Goal: Transaction & Acquisition: Purchase product/service

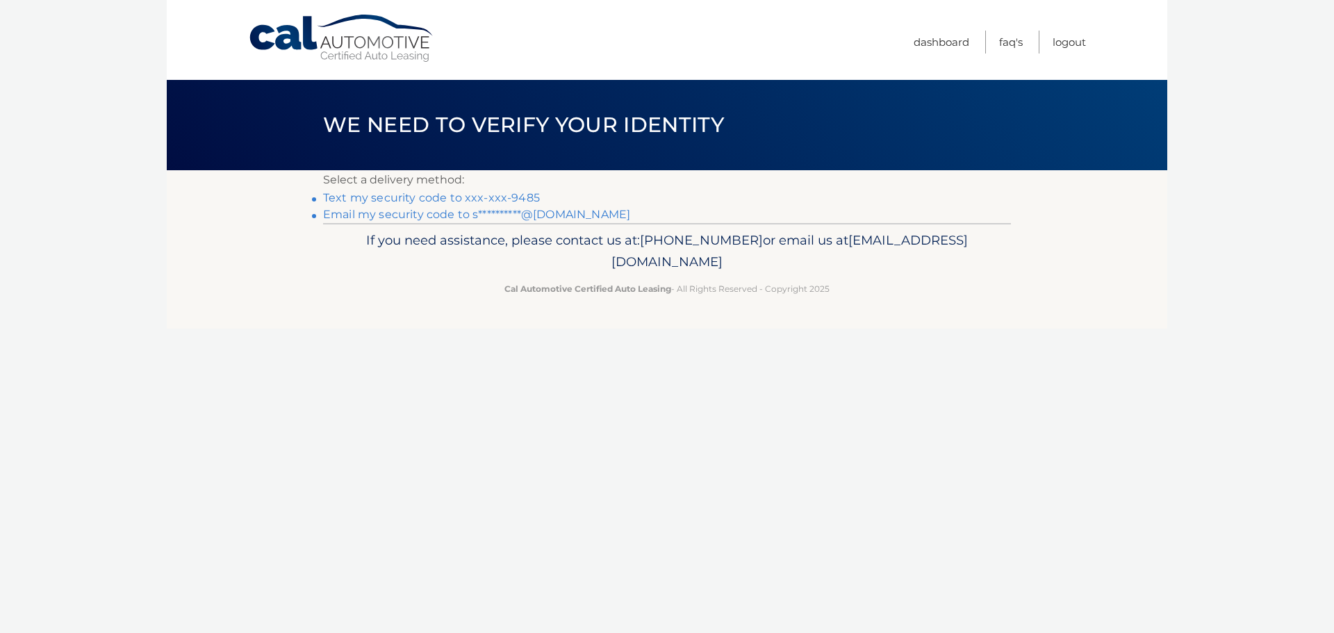
click at [384, 195] on link "Text my security code to xxx-xxx-9485" at bounding box center [431, 197] width 217 height 13
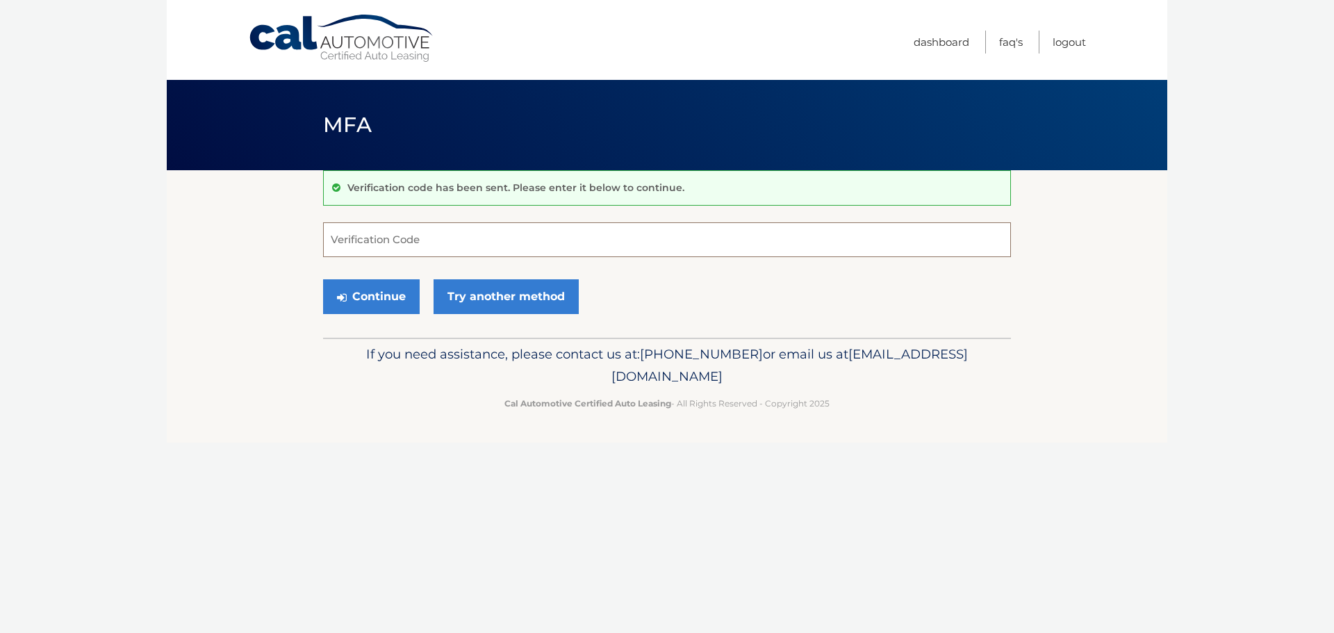
paste input "259366"
type input "259366"
click at [361, 291] on button "Continue" at bounding box center [371, 296] width 97 height 35
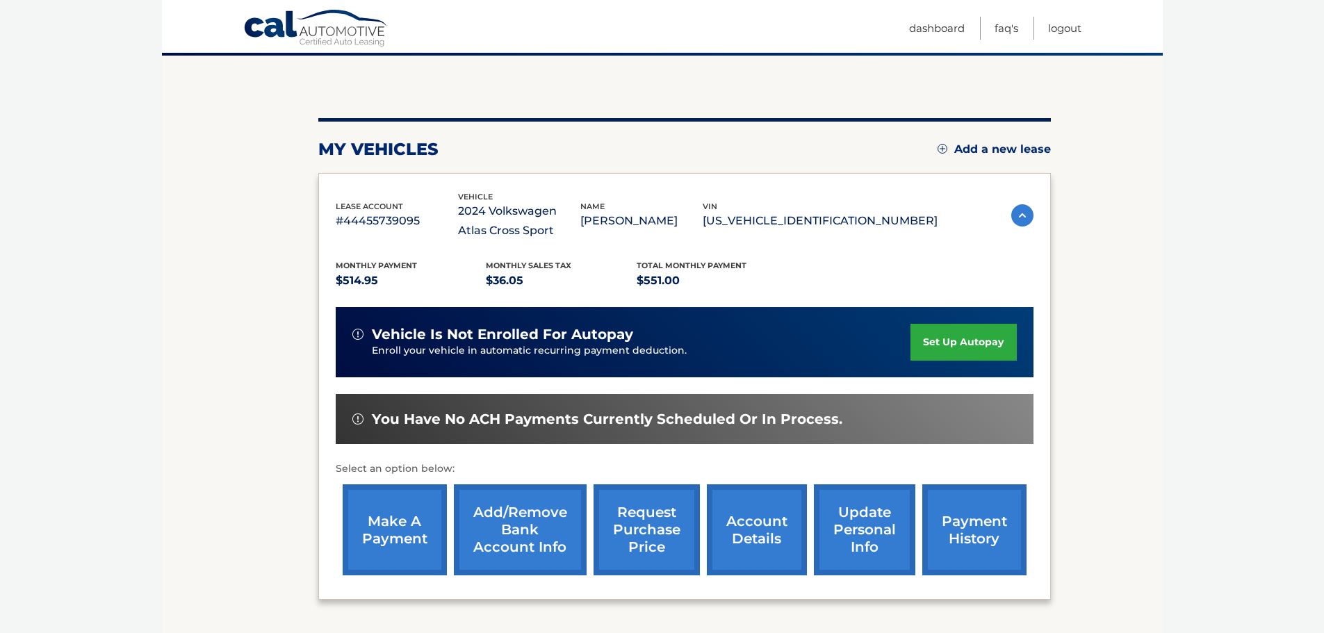
scroll to position [139, 0]
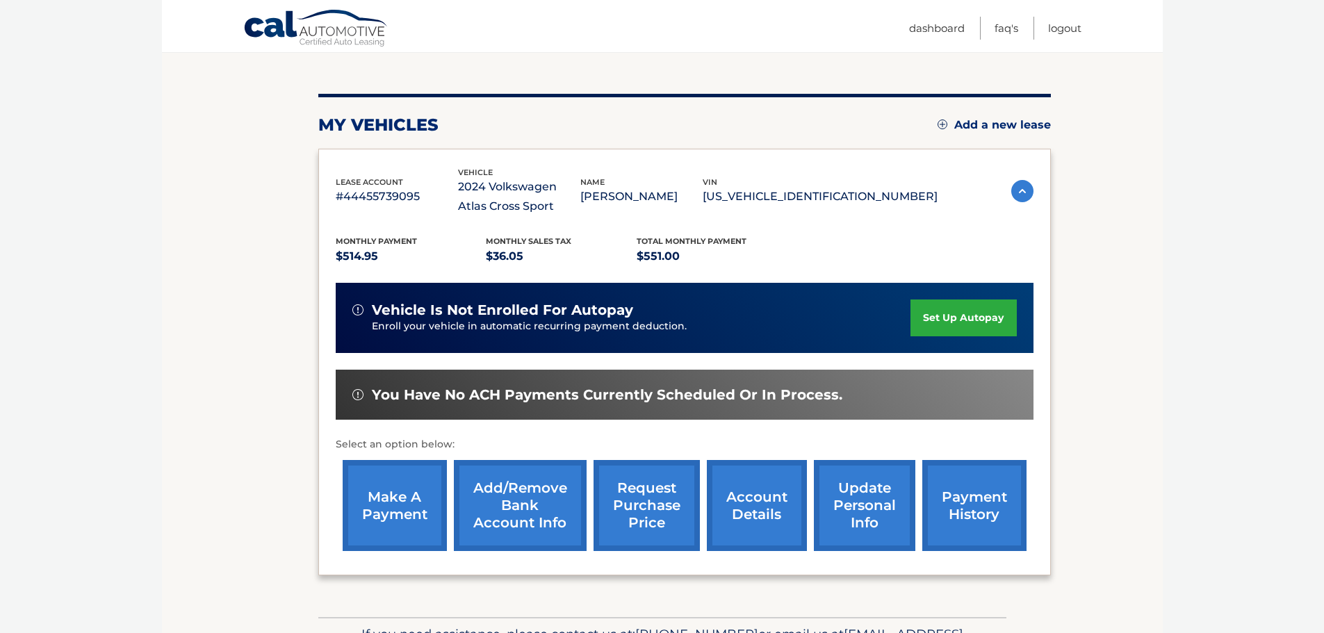
click at [392, 505] on link "make a payment" at bounding box center [395, 505] width 104 height 91
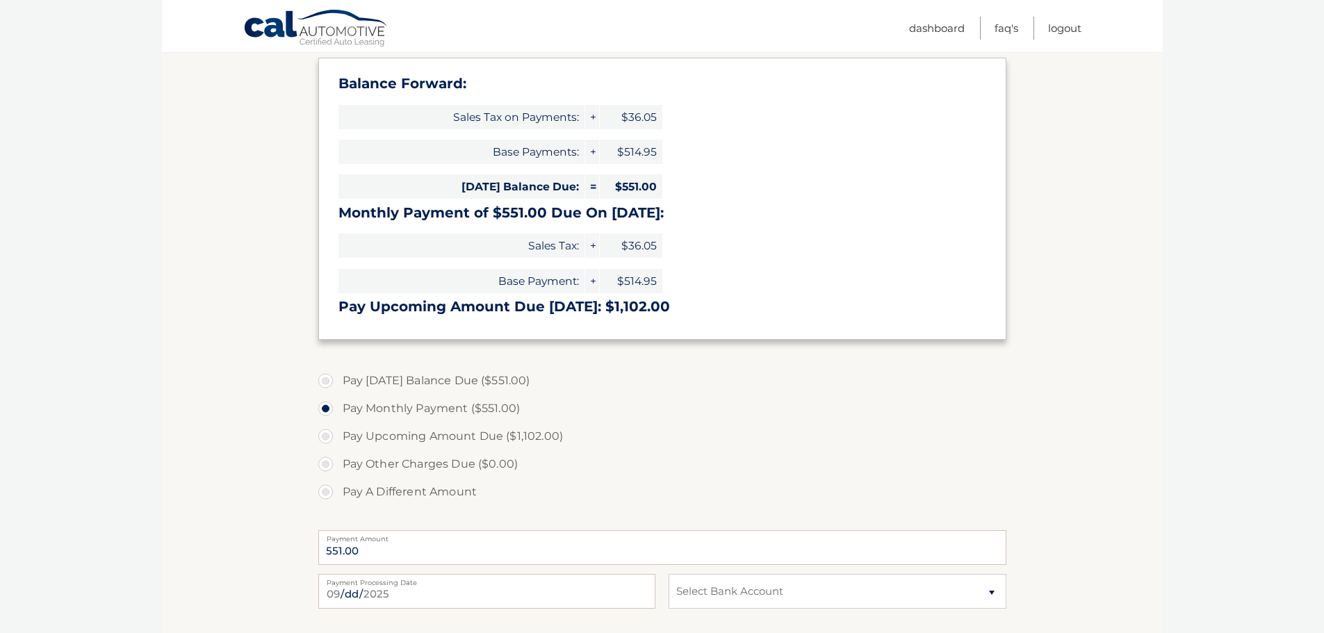
scroll to position [278, 0]
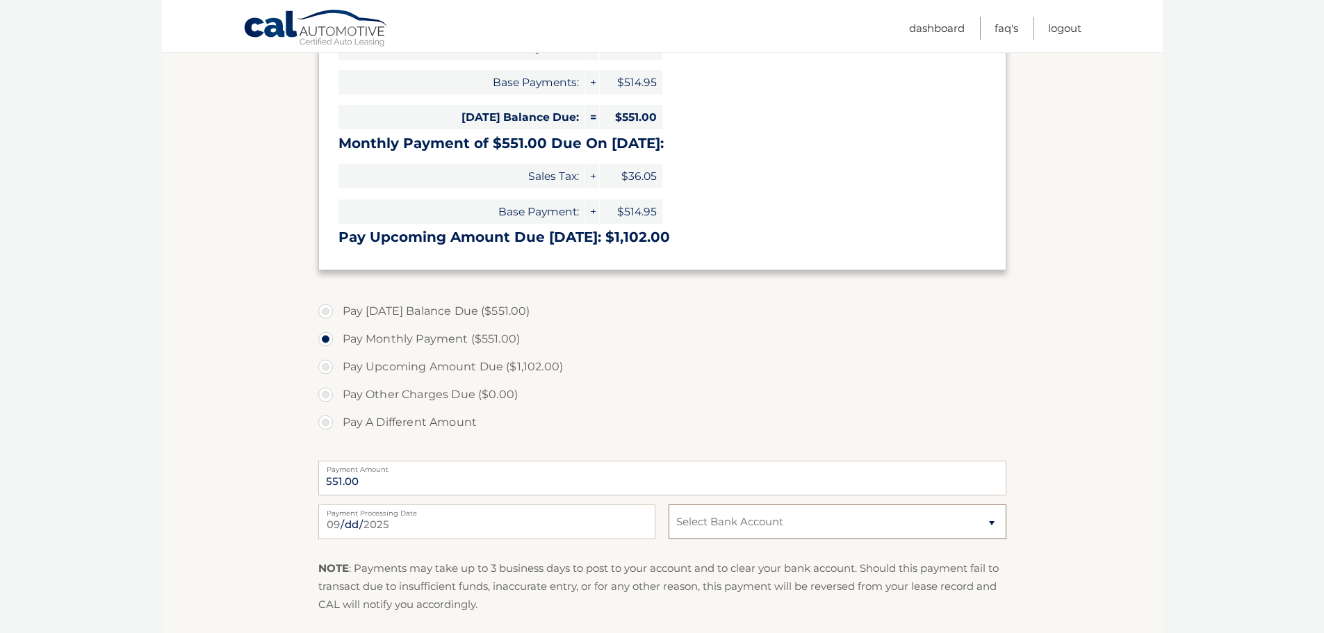
click at [690, 527] on select "Select Bank Account Savings CAPITAL ONE N.A. *****8448 Checking JPMORGAN CHASE …" at bounding box center [837, 522] width 337 height 35
select select "NzhjOWIyNGItMjA4Ny00ODdmLTk2YjEtNTE5Y2Q4YWQ2NDlk"
click at [669, 505] on select "Select Bank Account Savings CAPITAL ONE N.A. *****8448 Checking JPMORGAN CHASE …" at bounding box center [837, 522] width 337 height 35
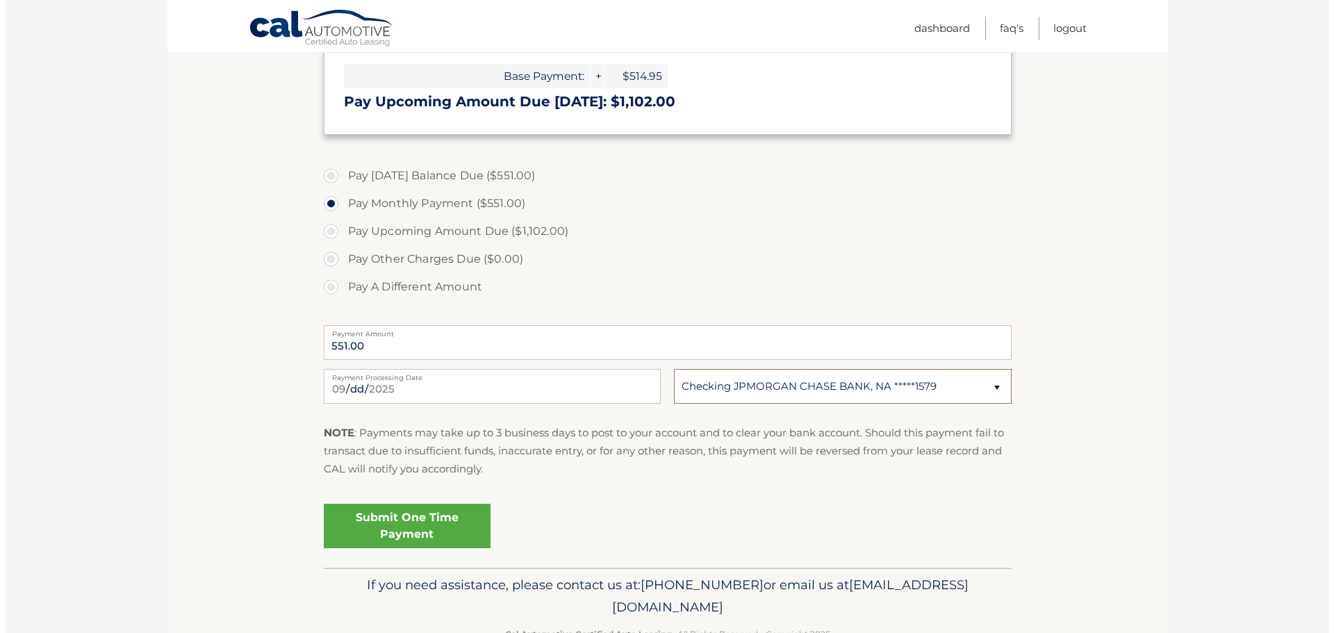
scroll to position [417, 0]
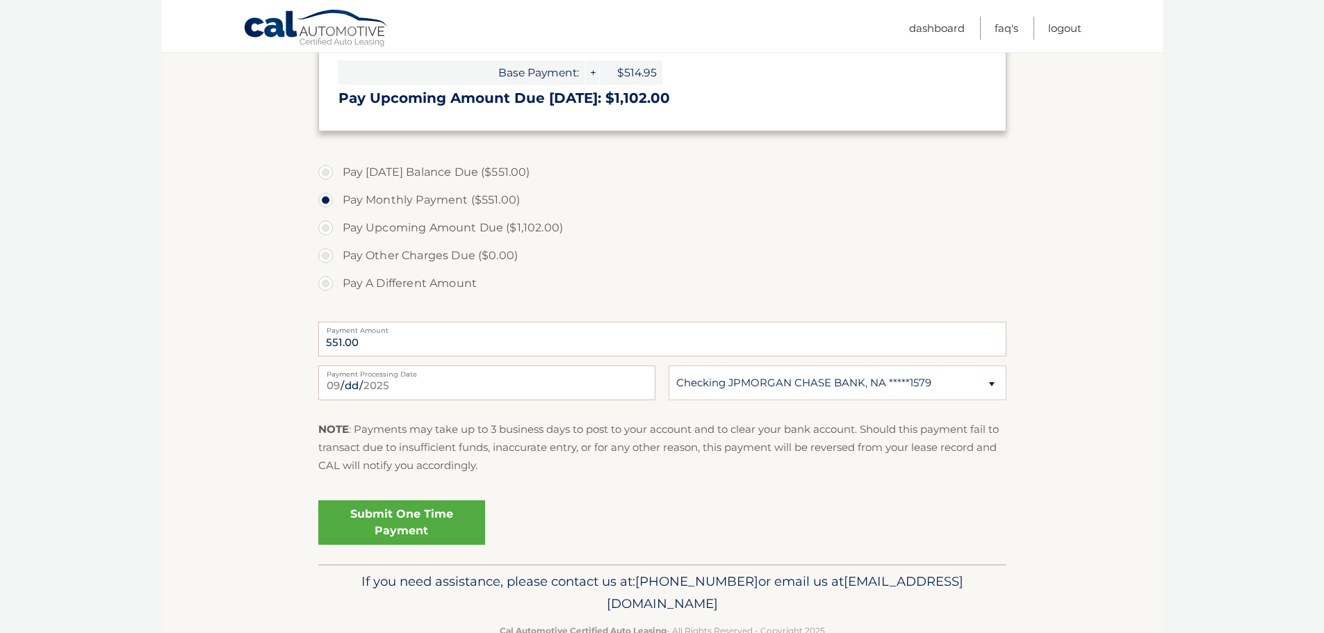
click at [391, 518] on link "Submit One Time Payment" at bounding box center [401, 522] width 167 height 44
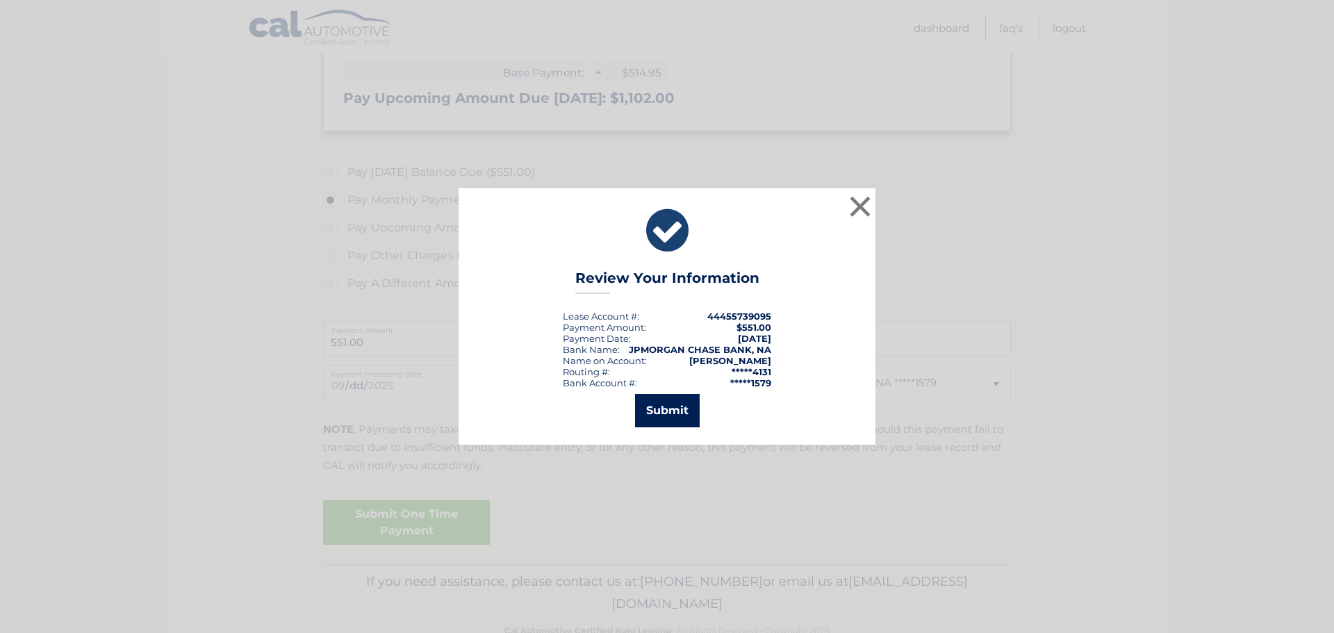
click at [651, 414] on button "Submit" at bounding box center [667, 410] width 65 height 33
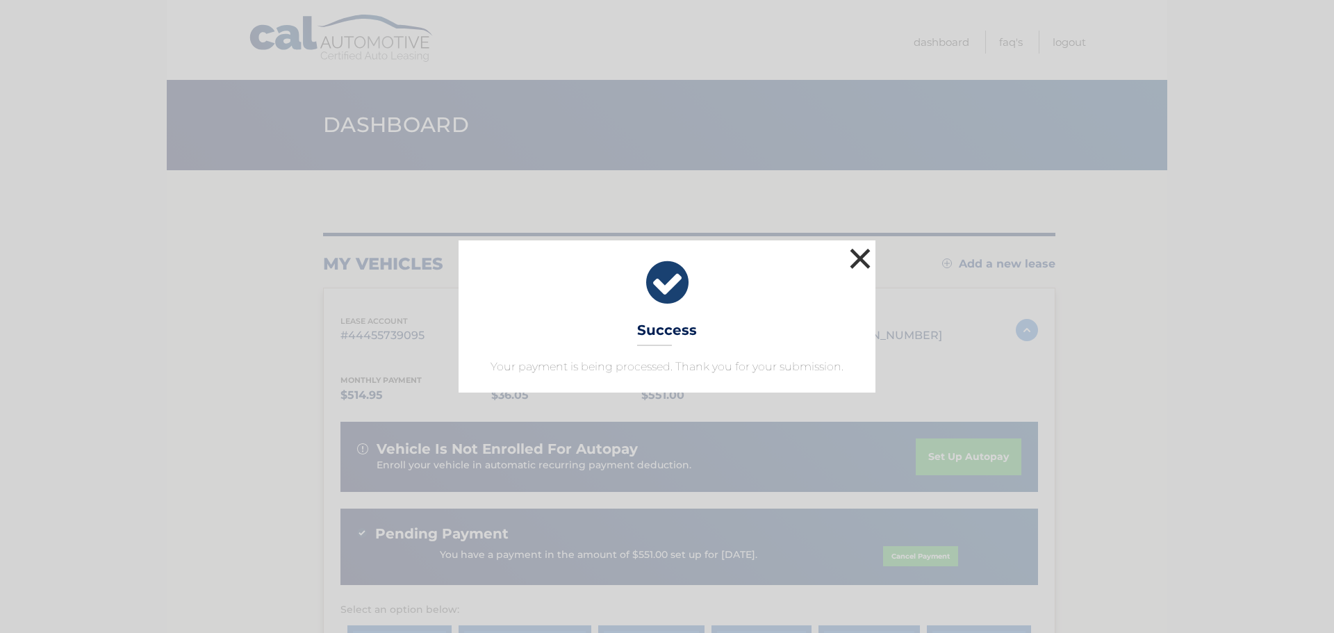
click at [860, 252] on button "×" at bounding box center [860, 259] width 28 height 28
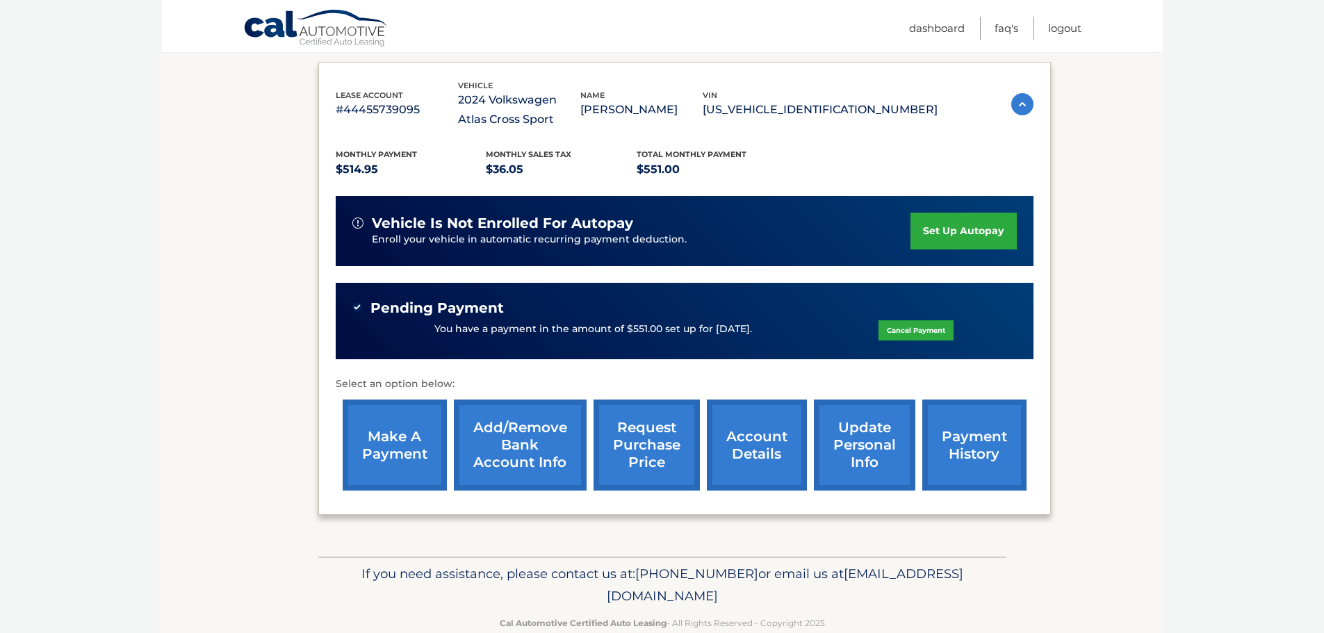
scroll to position [255, 0]
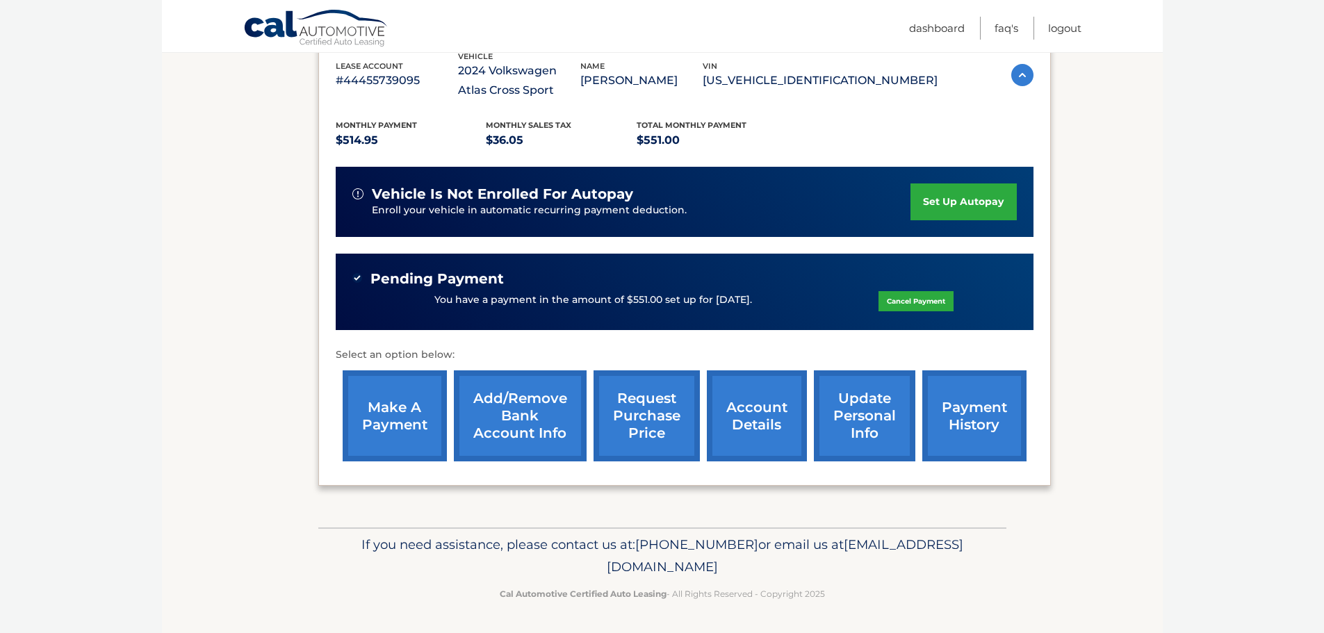
click at [635, 427] on link "request purchase price" at bounding box center [647, 415] width 106 height 91
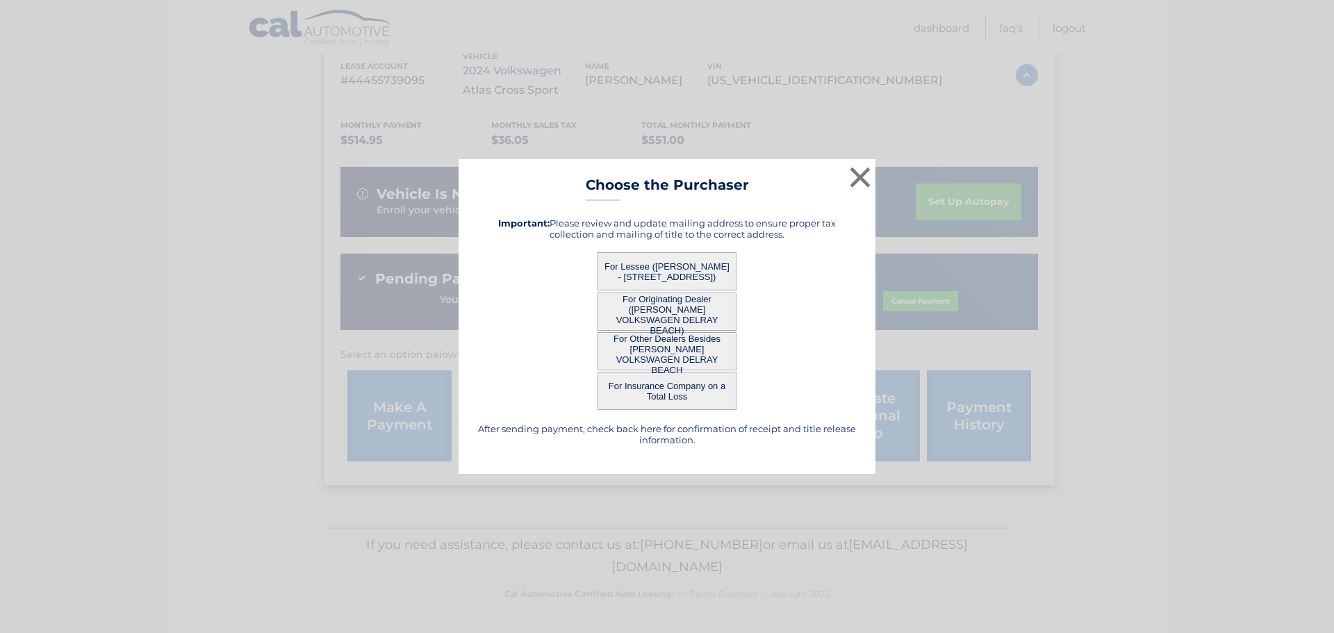
click at [658, 265] on button "For Lessee ([PERSON_NAME] - [STREET_ADDRESS])" at bounding box center [667, 271] width 139 height 38
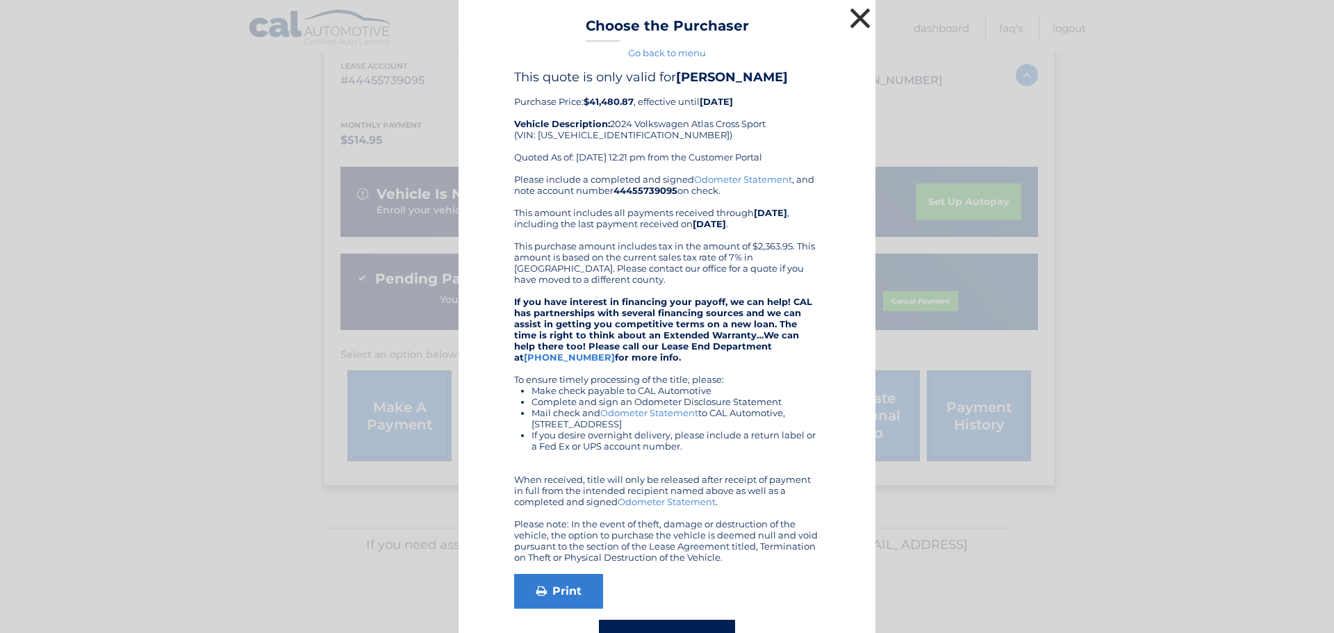
click at [858, 17] on button "×" at bounding box center [860, 18] width 28 height 28
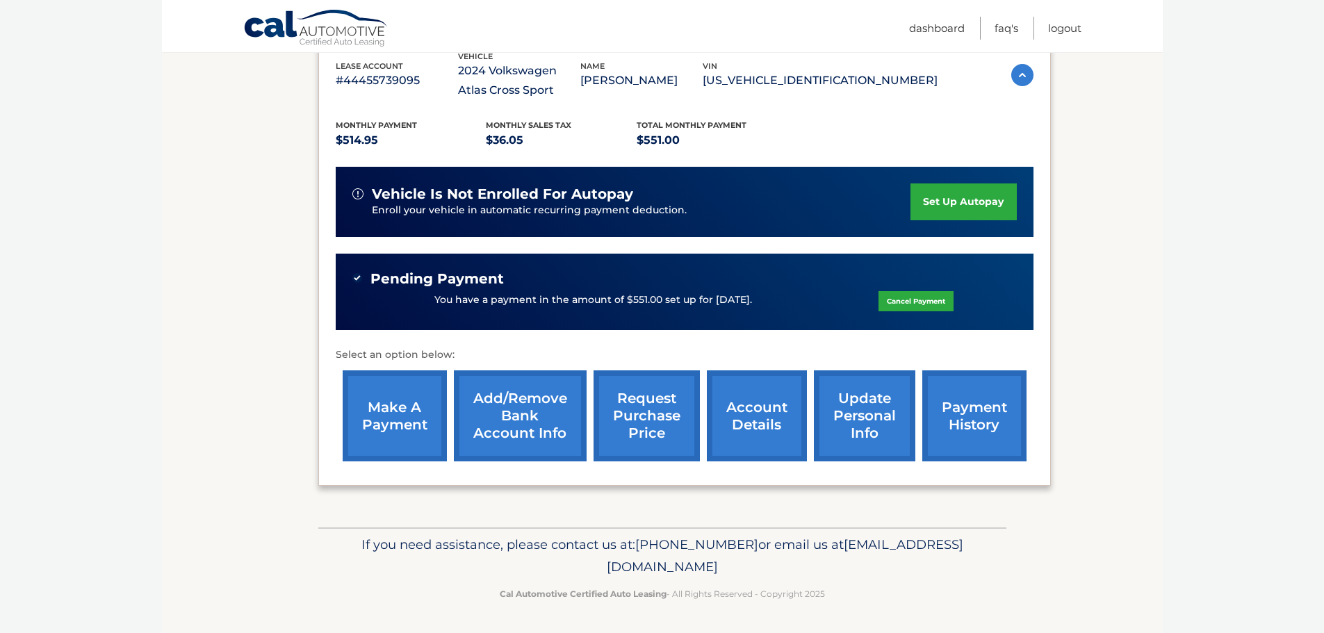
click at [662, 402] on link "request purchase price" at bounding box center [647, 415] width 106 height 91
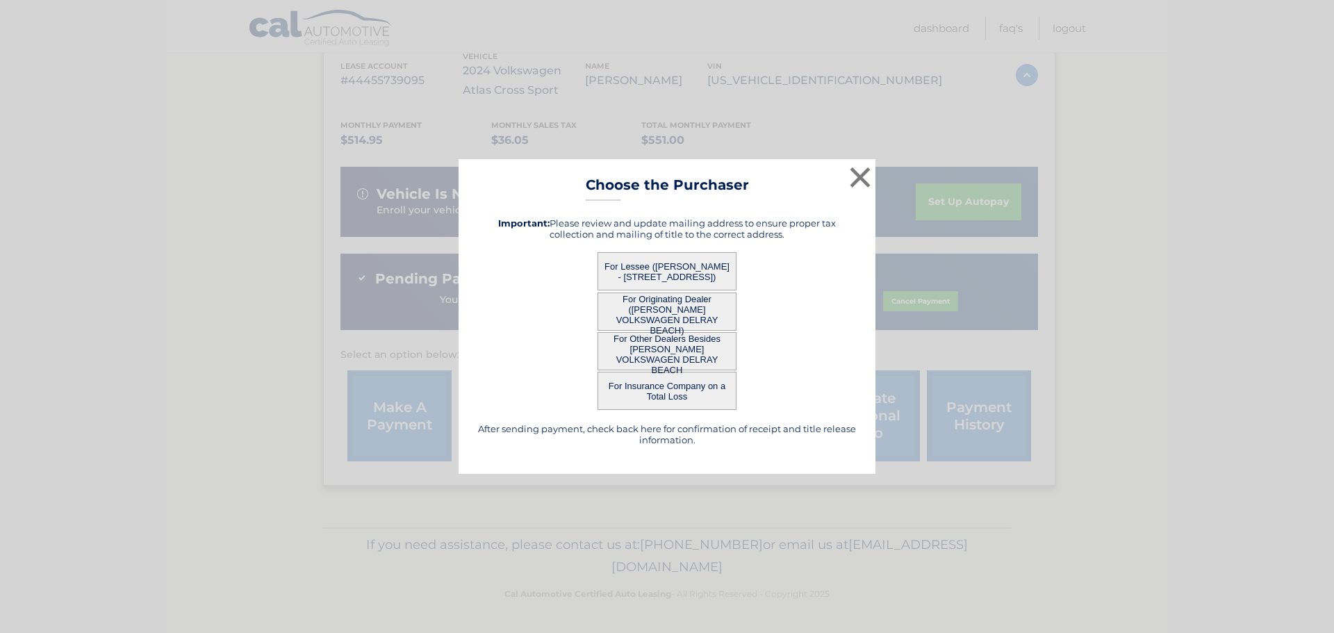
click at [646, 346] on button "For Other Dealers Besides [PERSON_NAME] VOLKSWAGEN DELRAY BEACH" at bounding box center [667, 351] width 139 height 38
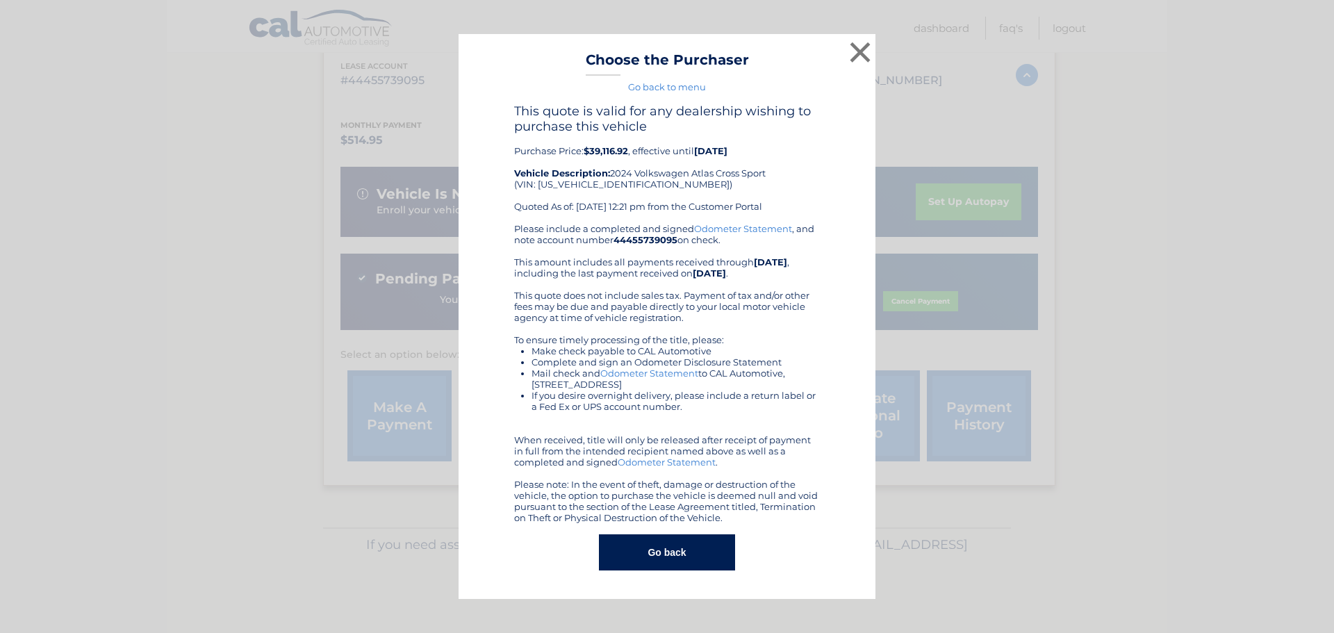
click at [680, 555] on button "Go back" at bounding box center [667, 552] width 136 height 36
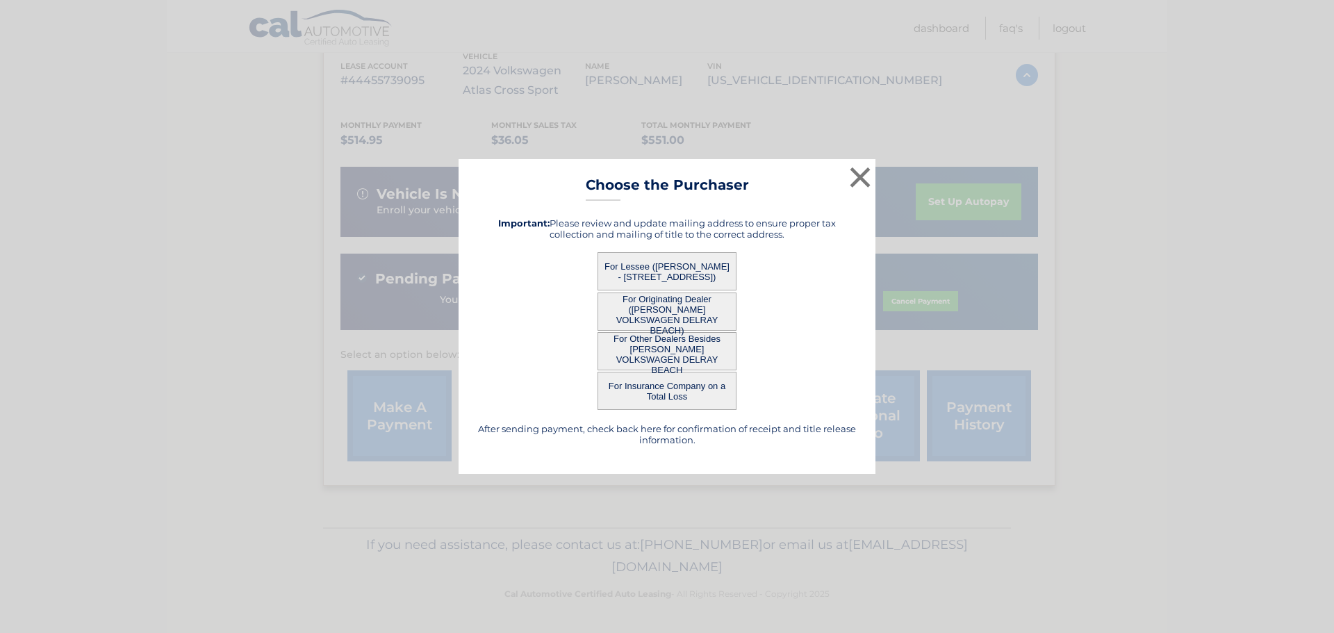
click at [657, 313] on button "For Originating Dealer ([PERSON_NAME] VOLKSWAGEN DELRAY BEACH)" at bounding box center [667, 312] width 139 height 38
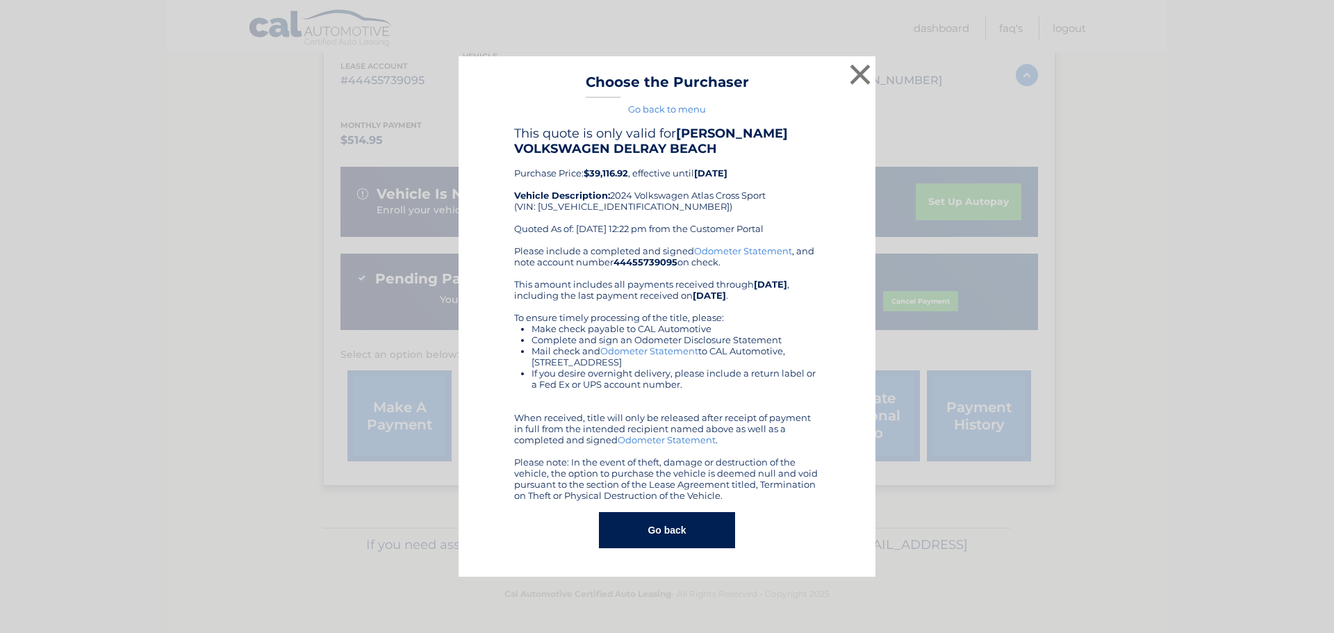
click at [666, 535] on button "Go back" at bounding box center [667, 530] width 136 height 36
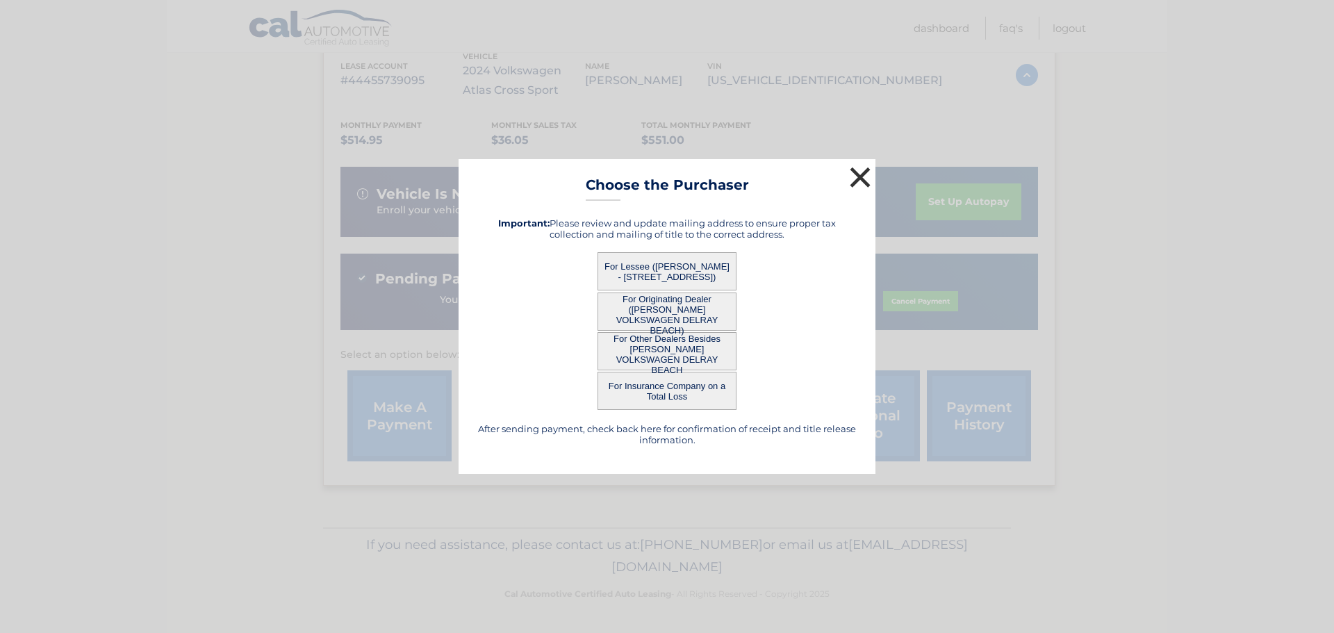
click at [868, 169] on button "×" at bounding box center [860, 177] width 28 height 28
